Goal: Information Seeking & Learning: Compare options

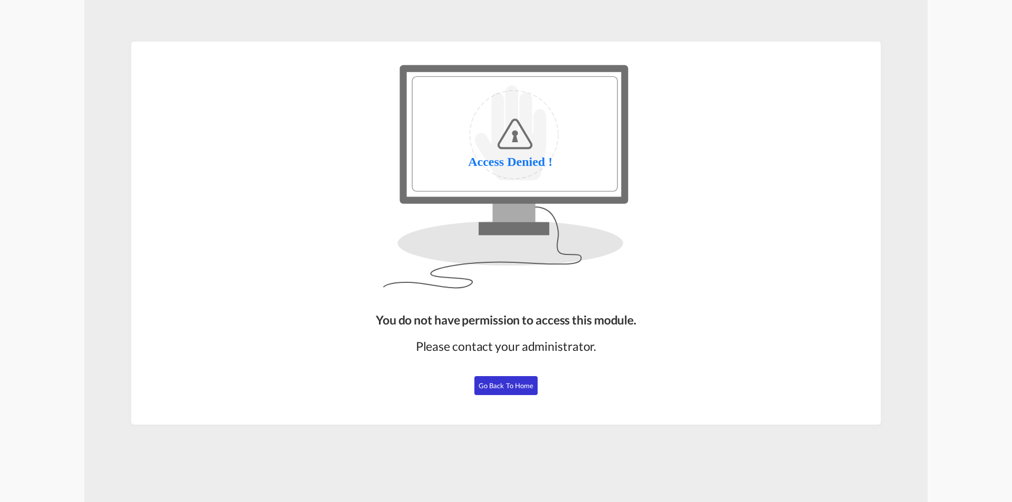
click at [504, 376] on button "Go Back to Home" at bounding box center [506, 385] width 63 height 19
